Goal: Task Accomplishment & Management: Manage account settings

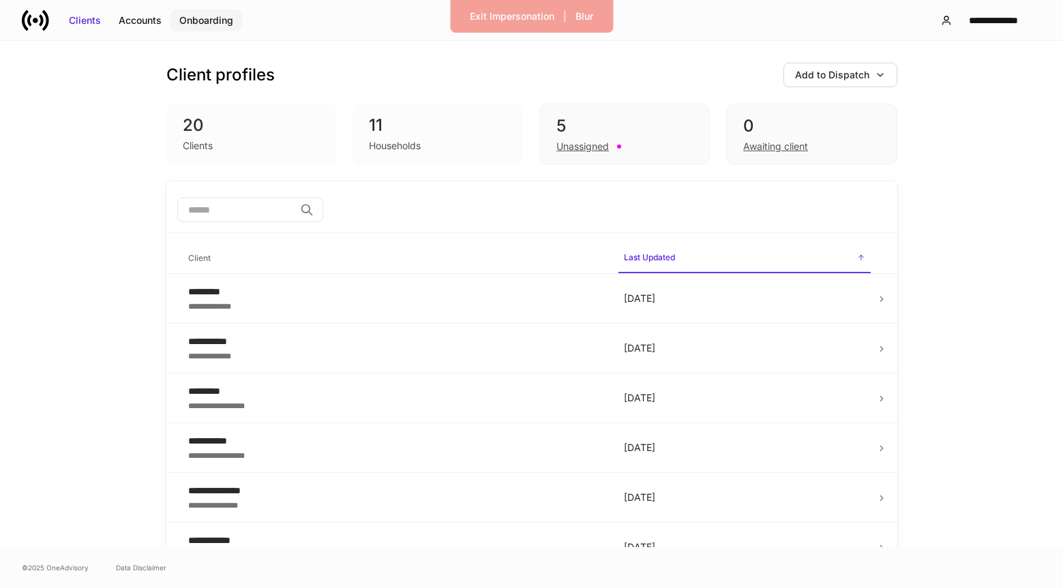
click at [224, 22] on div "Onboarding" at bounding box center [206, 21] width 54 height 14
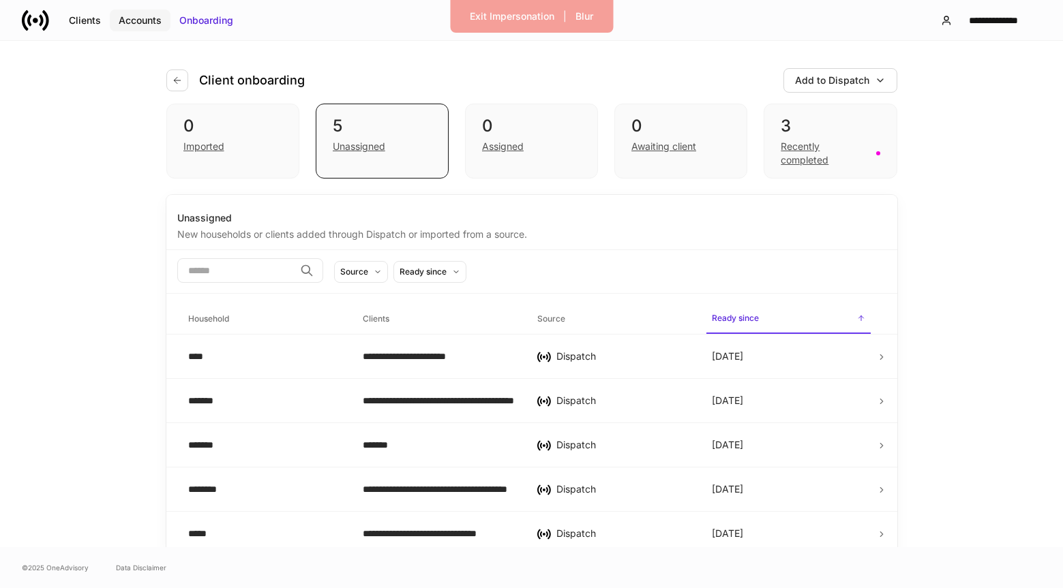
click at [150, 12] on button "Accounts" at bounding box center [140, 21] width 61 height 22
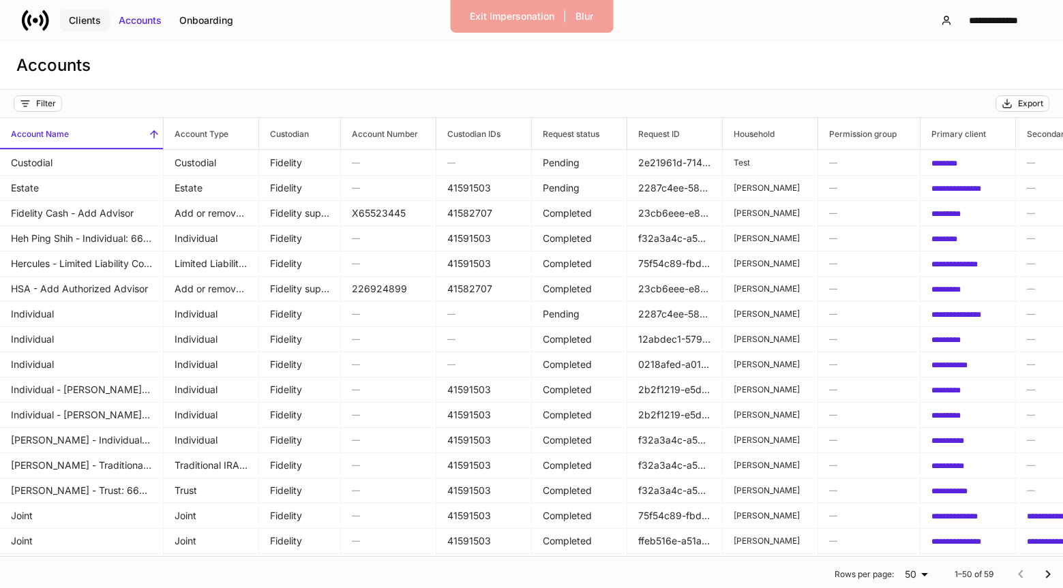
click at [67, 10] on button "Clients" at bounding box center [85, 21] width 50 height 22
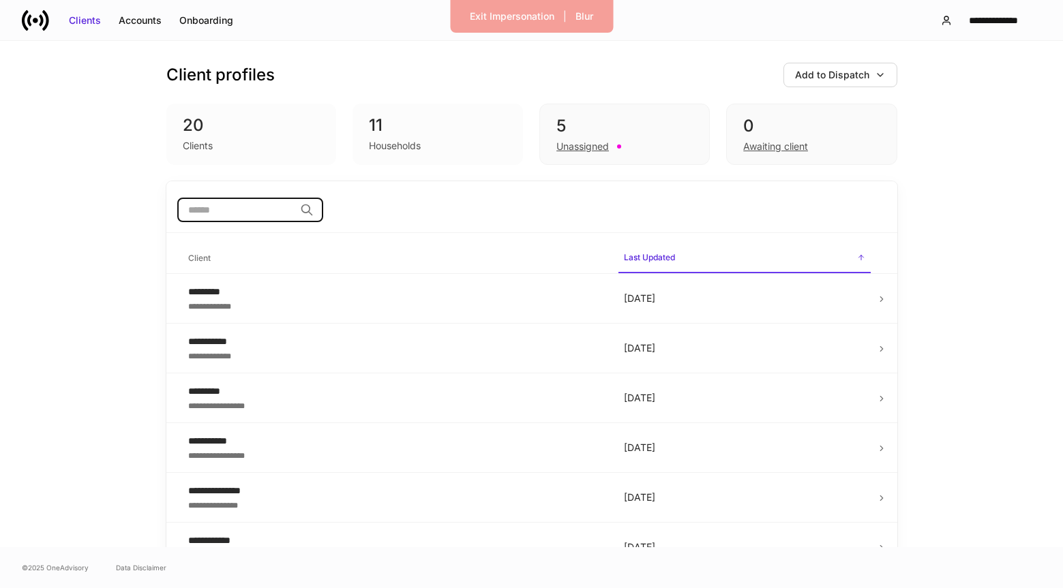
click at [271, 199] on input "search" at bounding box center [235, 210] width 117 height 25
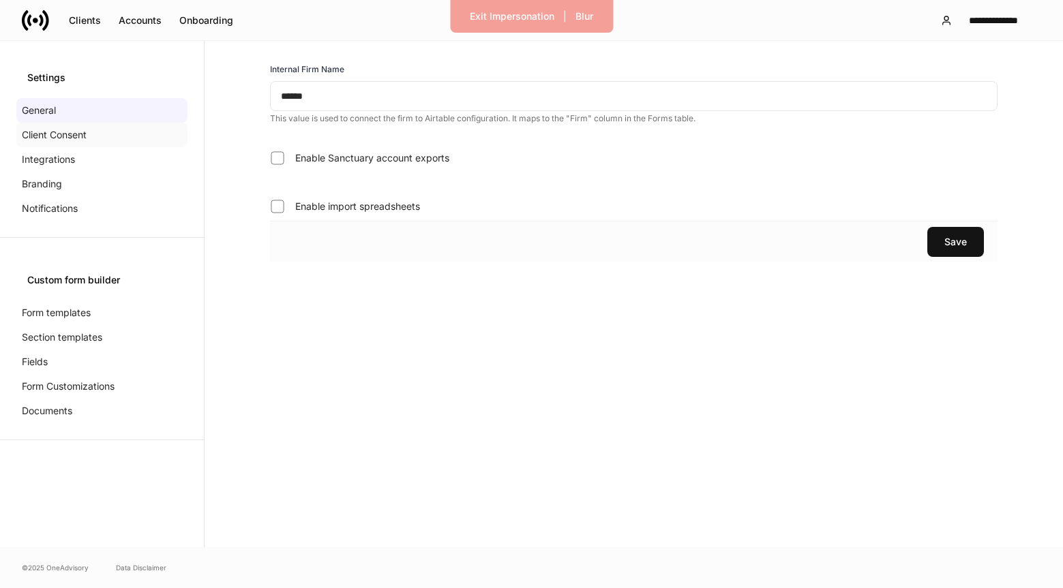
click at [78, 132] on p "Client Consent" at bounding box center [54, 135] width 65 height 14
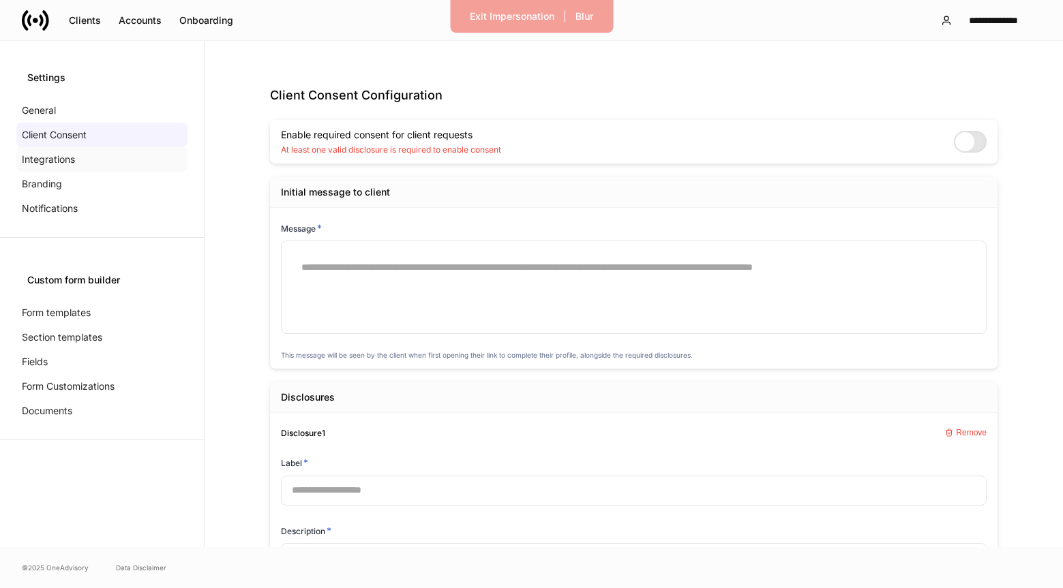
click at [74, 157] on p "Integrations" at bounding box center [48, 160] width 53 height 14
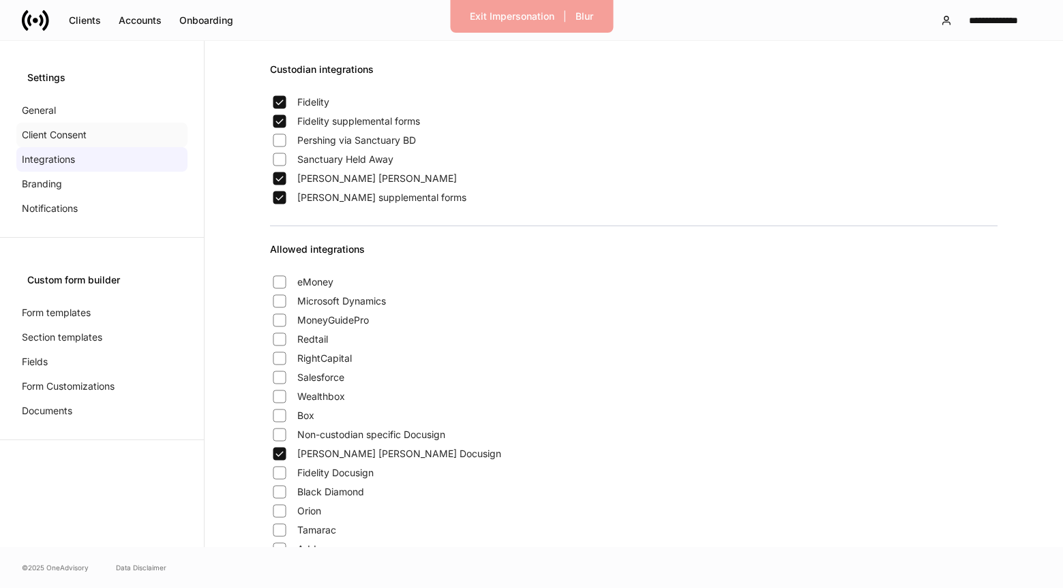
click at [118, 136] on div "Client Consent" at bounding box center [101, 135] width 171 height 25
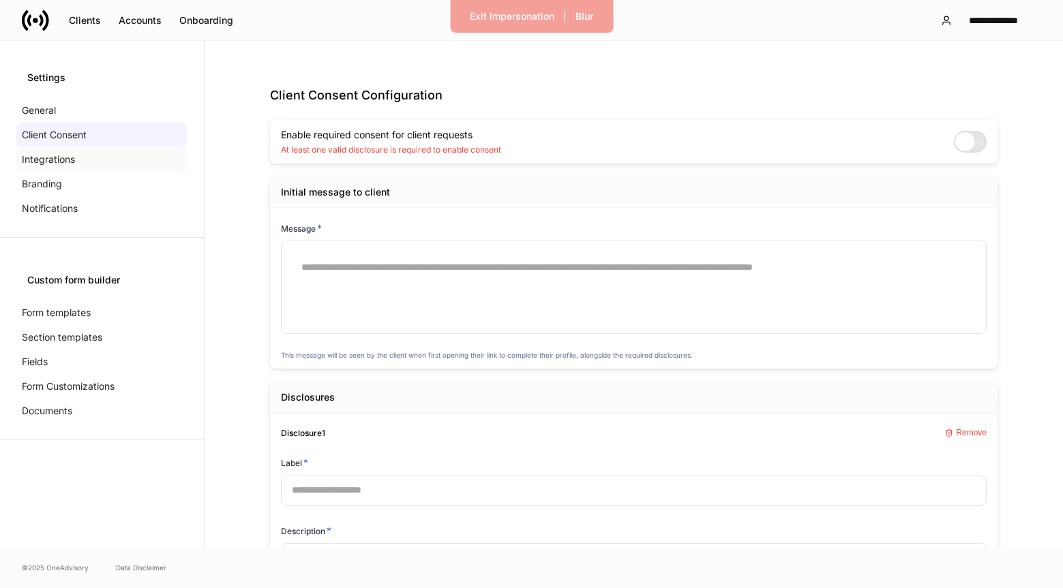
click at [91, 157] on div "Integrations" at bounding box center [101, 159] width 171 height 25
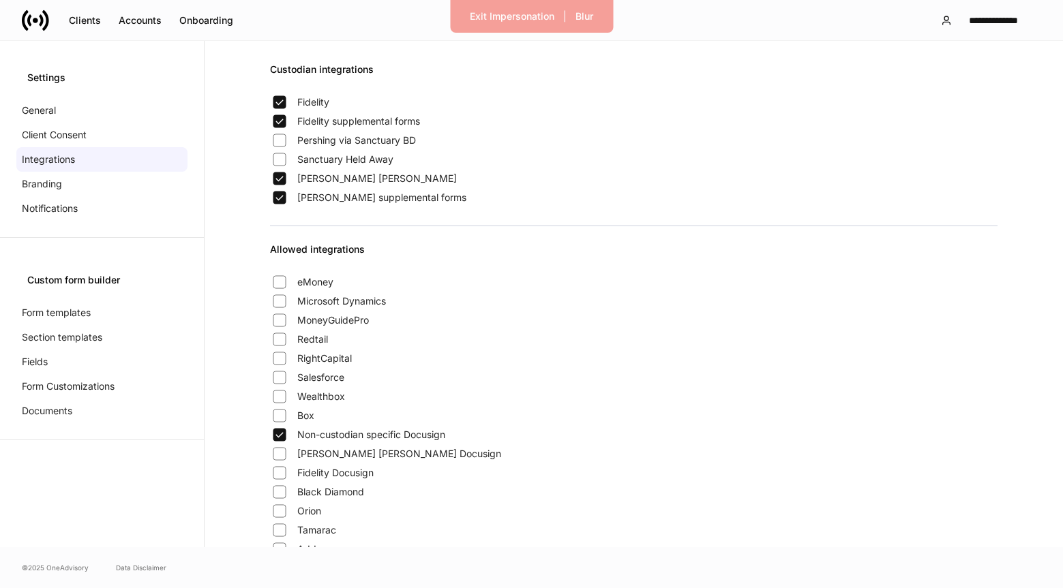
scroll to position [224, 0]
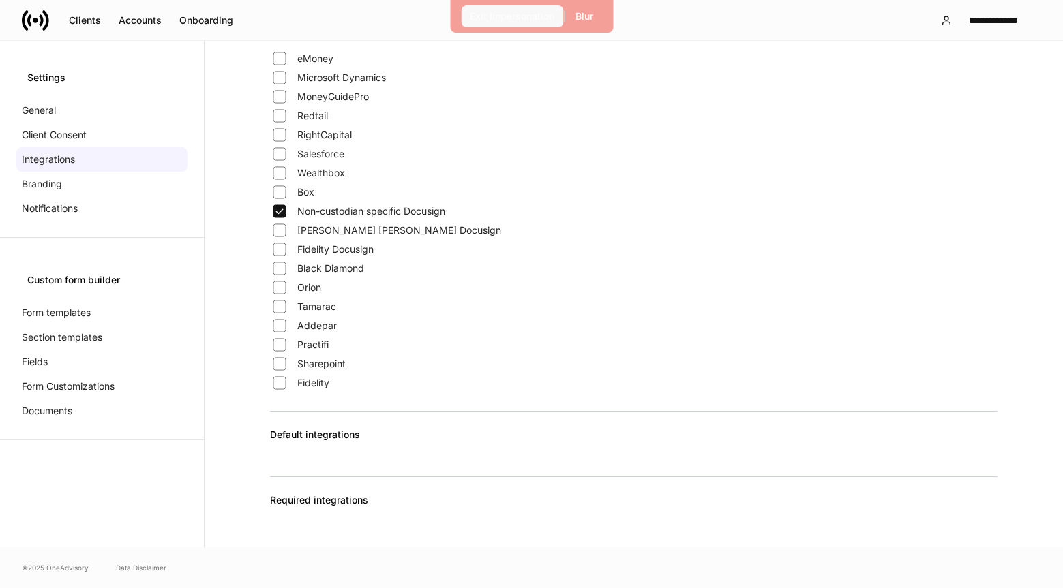
click at [492, 18] on div "Exit Impersonation" at bounding box center [512, 17] width 85 height 14
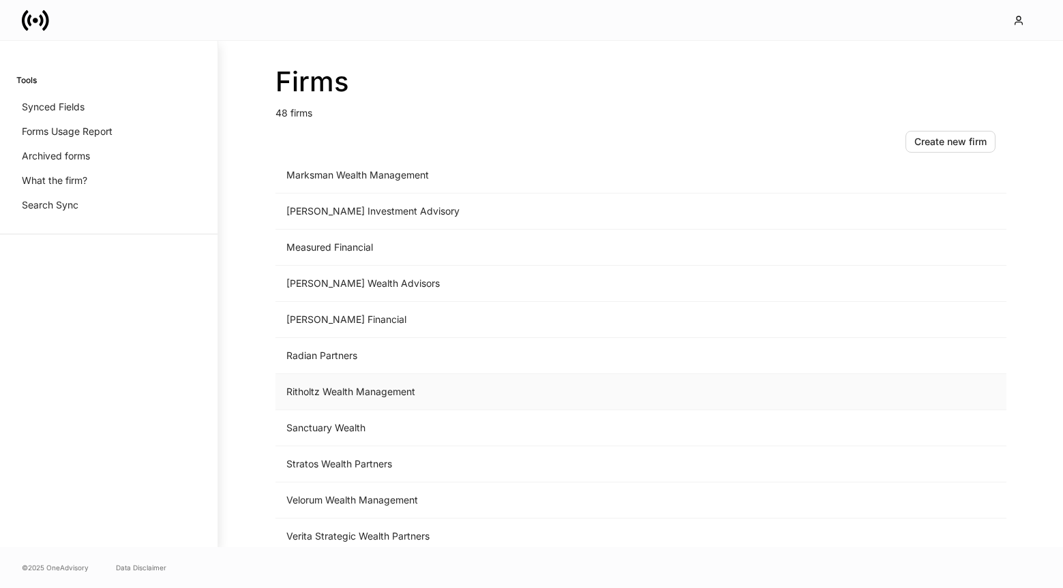
scroll to position [1399, 0]
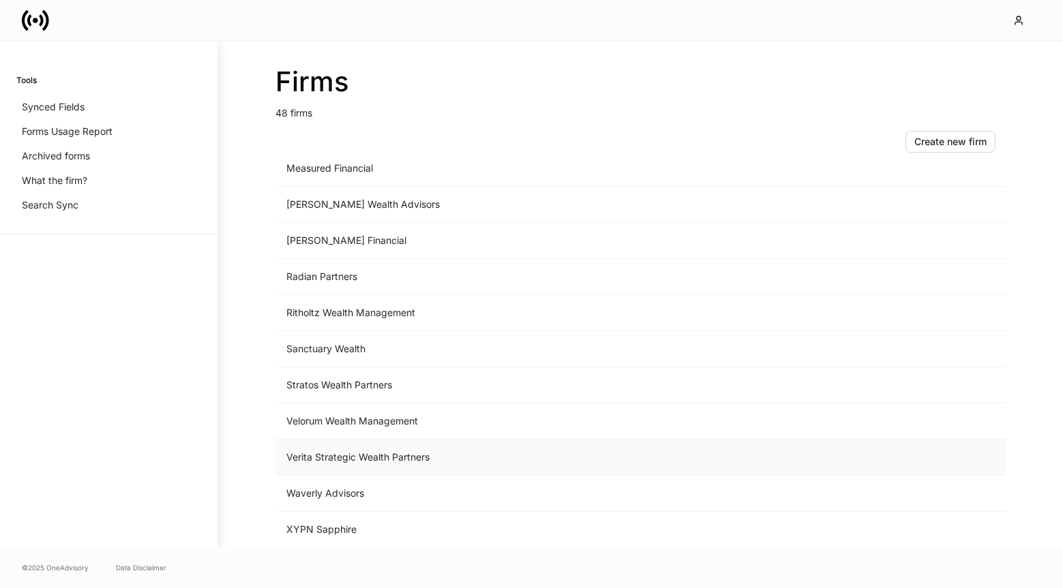
click at [340, 457] on td "Verita Strategic Wealth Partners" at bounding box center [527, 458] width 505 height 36
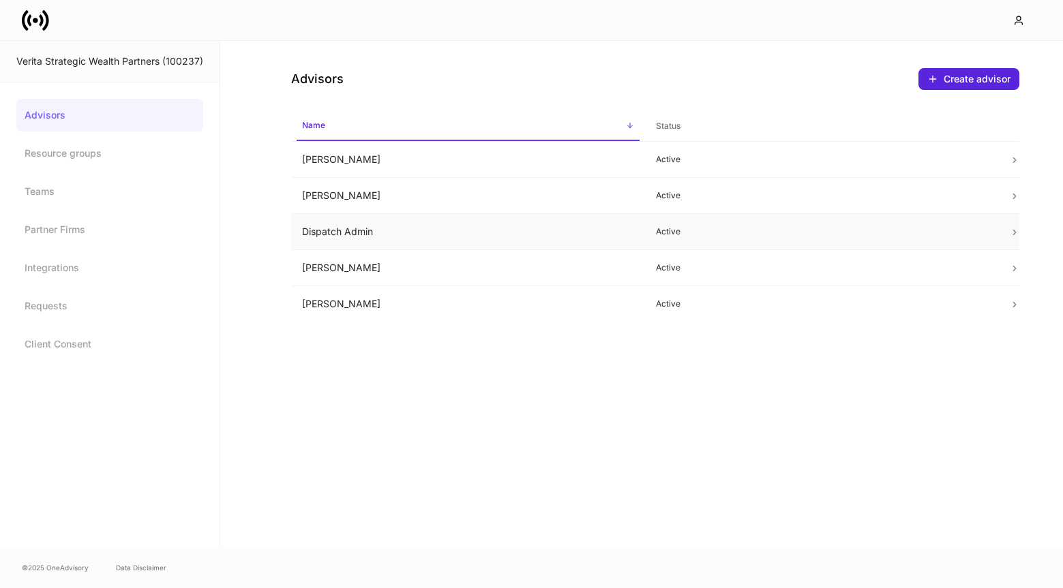
click at [432, 219] on td "Dispatch Admin" at bounding box center [468, 232] width 354 height 36
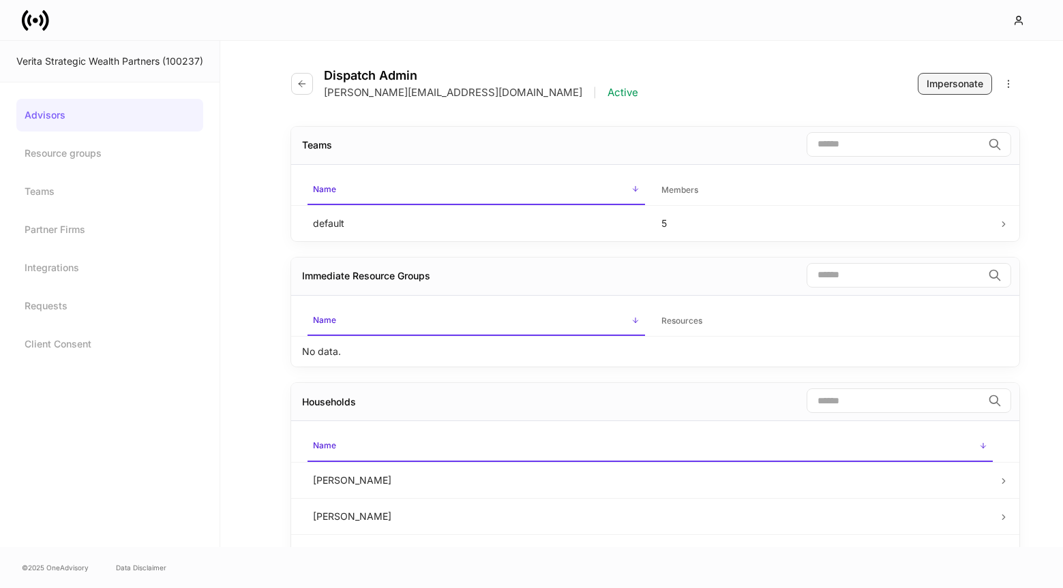
click at [937, 86] on div "Impersonate" at bounding box center [955, 84] width 57 height 14
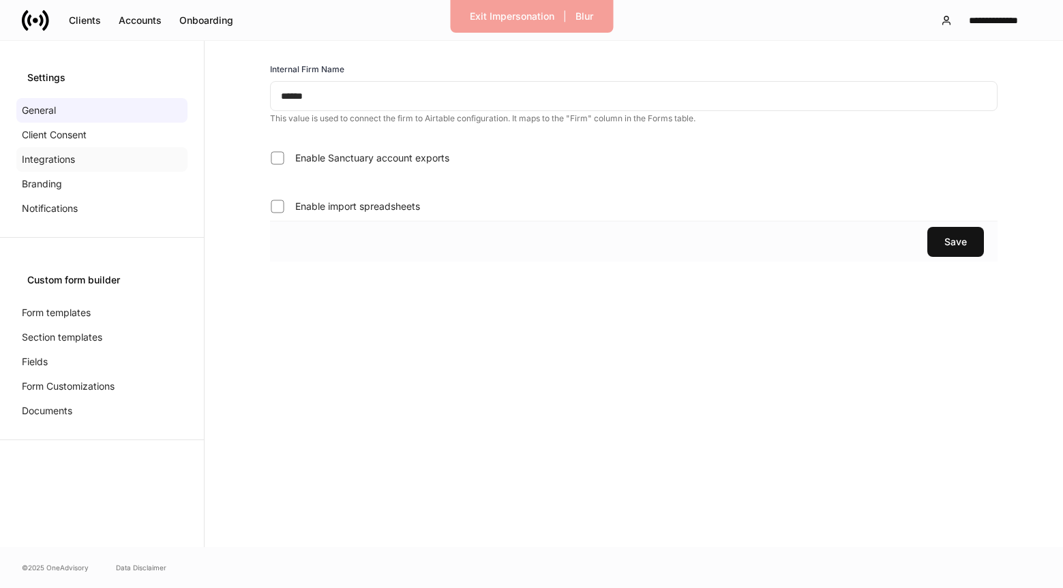
click at [91, 159] on div "Integrations" at bounding box center [101, 159] width 171 height 25
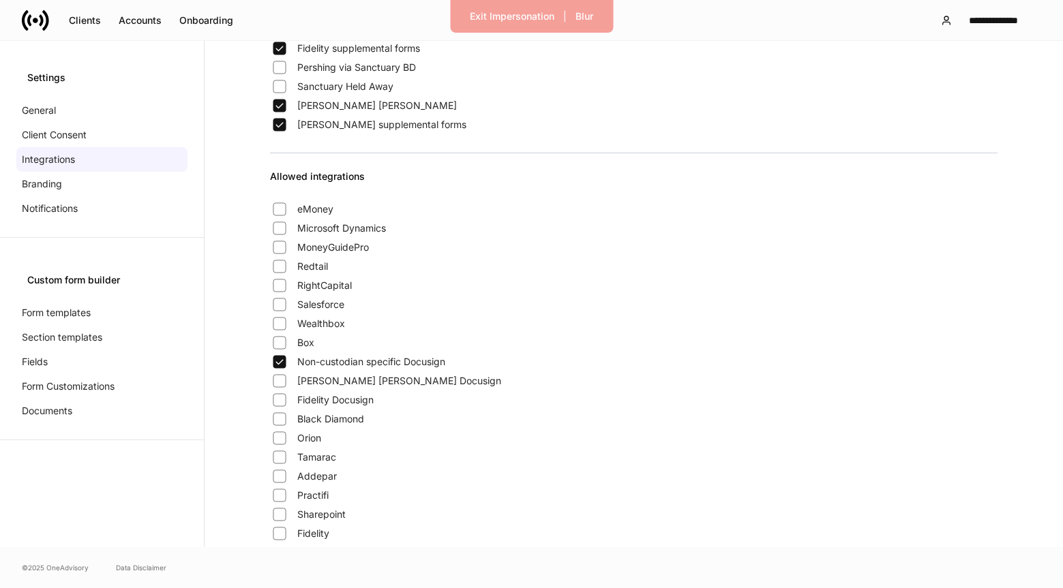
scroll to position [89, 0]
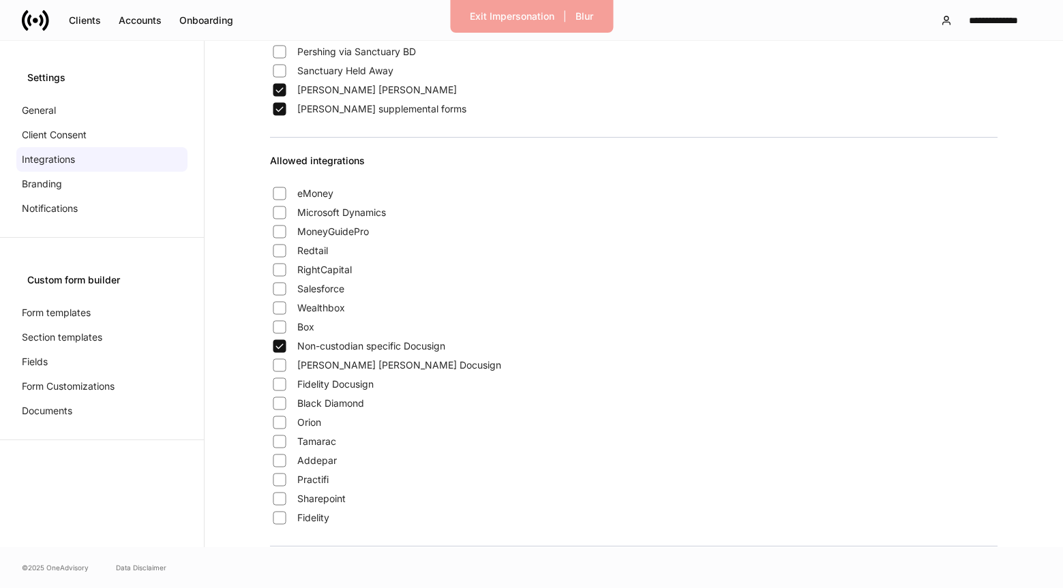
click at [314, 368] on span "Charles Schwab Docusign" at bounding box center [399, 366] width 204 height 14
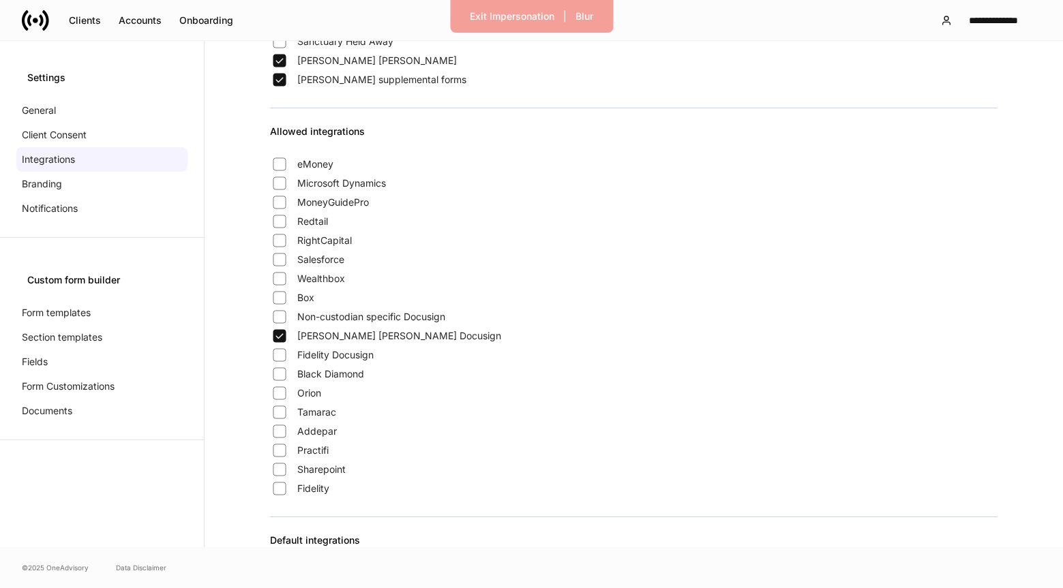
scroll to position [224, 0]
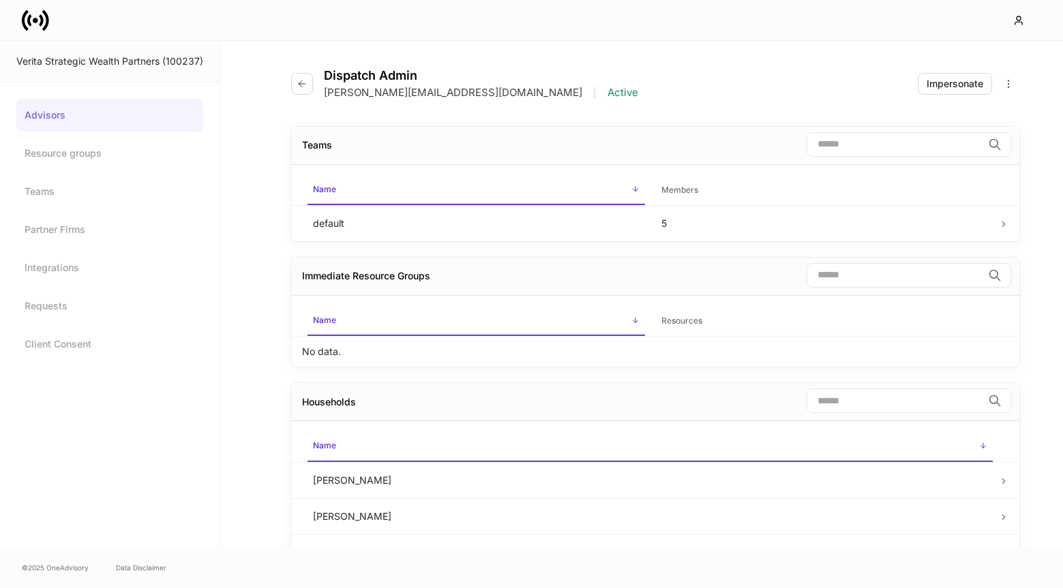
click at [162, 15] on div at bounding box center [531, 20] width 1063 height 40
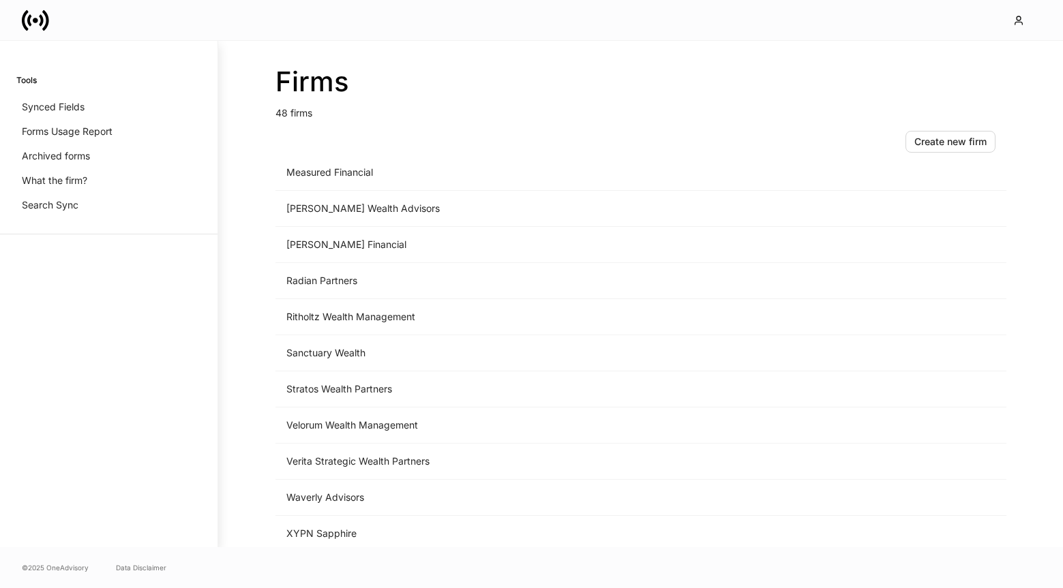
scroll to position [1399, 0]
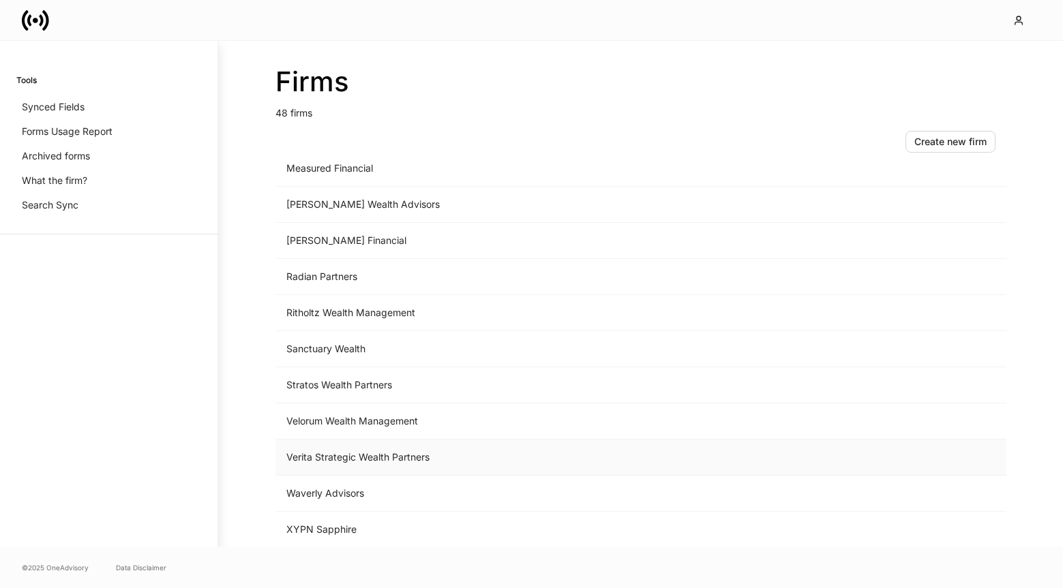
click at [350, 457] on td "Verita Strategic Wealth Partners" at bounding box center [527, 458] width 505 height 36
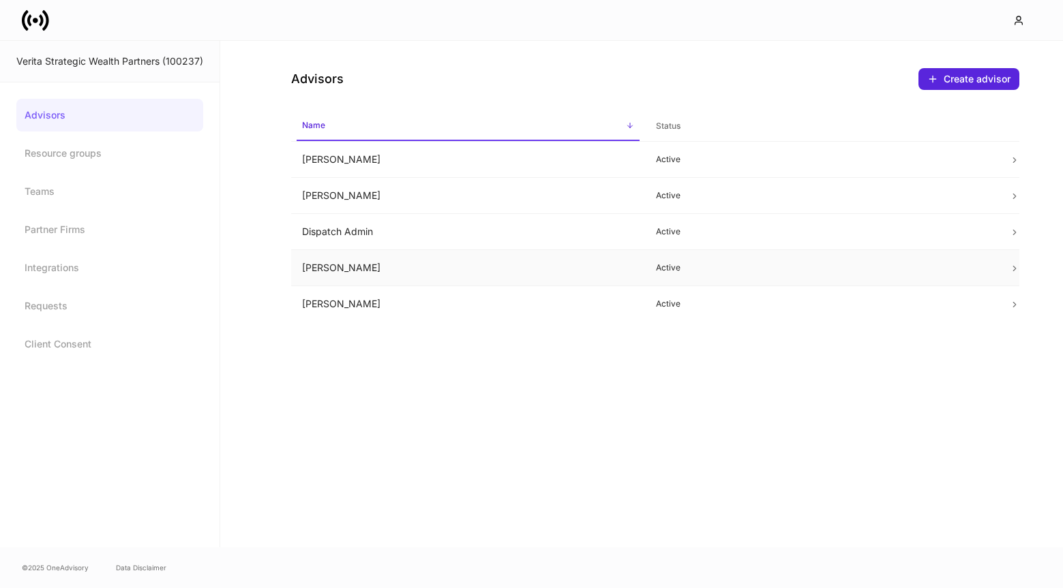
click at [376, 275] on td "[PERSON_NAME]" at bounding box center [468, 268] width 354 height 36
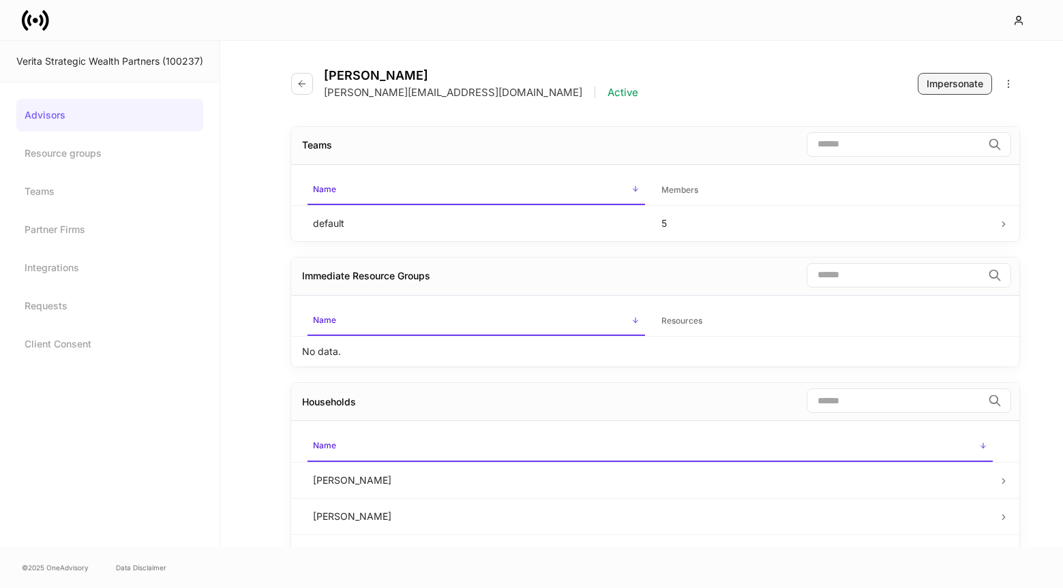
click at [954, 86] on div "Impersonate" at bounding box center [955, 84] width 57 height 14
